Goal: Task Accomplishment & Management: Use online tool/utility

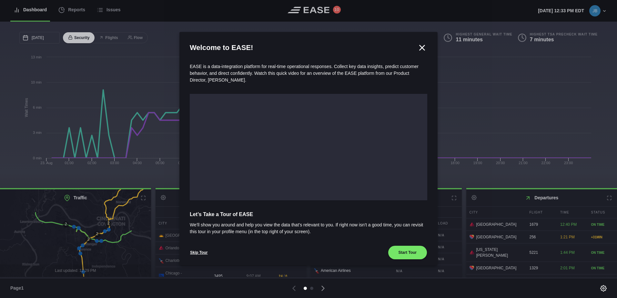
click at [420, 46] on icon at bounding box center [422, 47] width 5 height 5
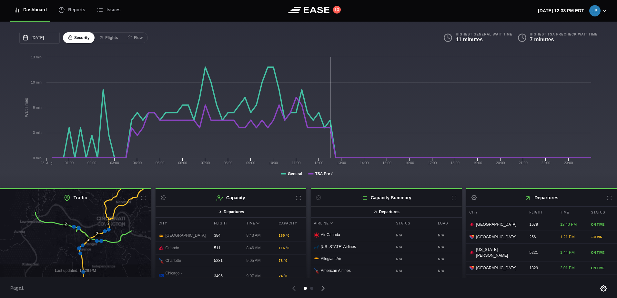
click at [296, 202] on h2 "Capacity View Current View Previous View All Settings" at bounding box center [231, 197] width 151 height 17
click at [297, 200] on icon at bounding box center [298, 198] width 5 height 5
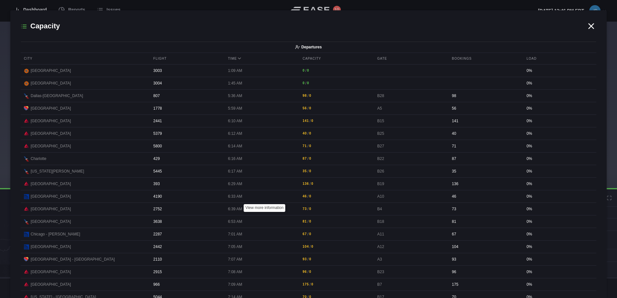
click at [590, 25] on icon at bounding box center [591, 26] width 10 height 10
